Goal: Check status

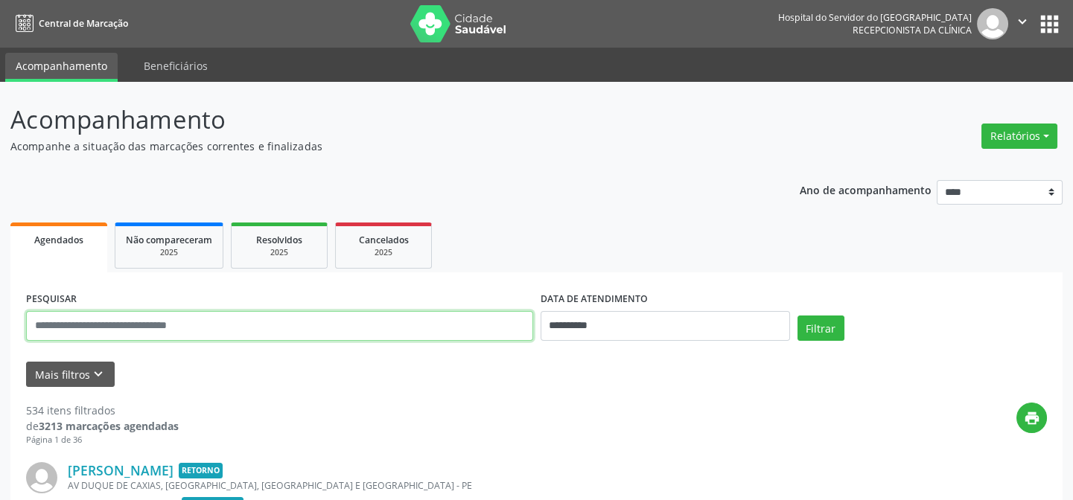
click at [438, 314] on input "text" at bounding box center [279, 326] width 507 height 30
type input "*****"
click at [797, 316] on button "Filtrar" at bounding box center [820, 328] width 47 height 25
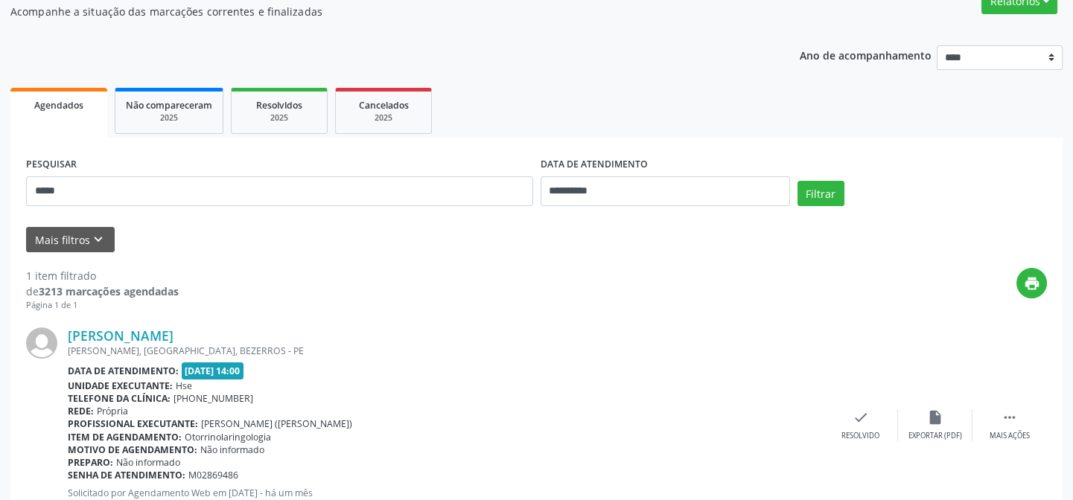
scroll to position [199, 0]
